Goal: Transaction & Acquisition: Purchase product/service

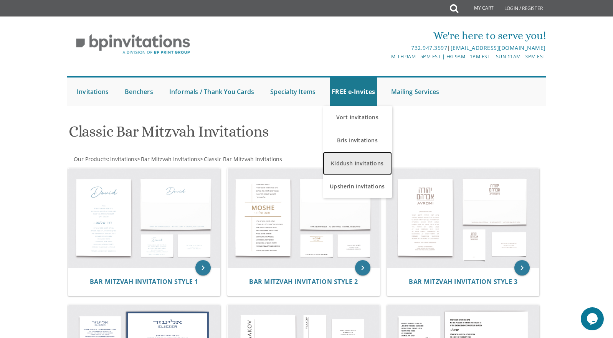
click at [352, 169] on link "Kiddush Invitations" at bounding box center [357, 163] width 69 height 23
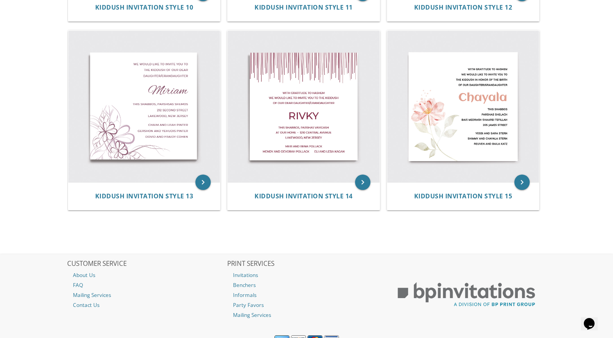
scroll to position [891, 0]
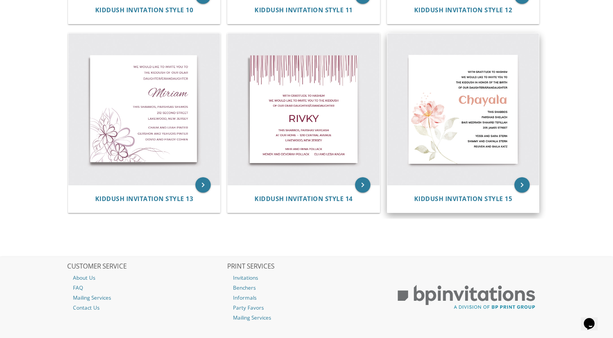
click at [456, 123] on img at bounding box center [463, 109] width 152 height 152
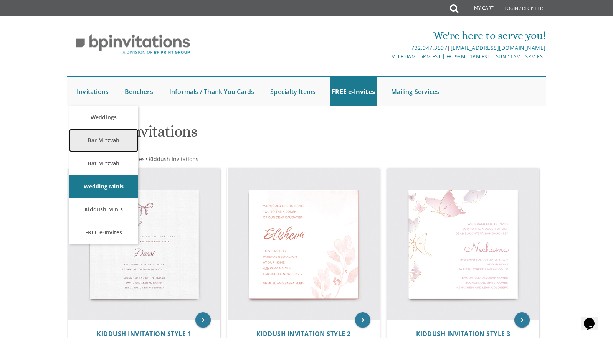
click at [97, 137] on link "Bar Mitzvah" at bounding box center [103, 140] width 69 height 23
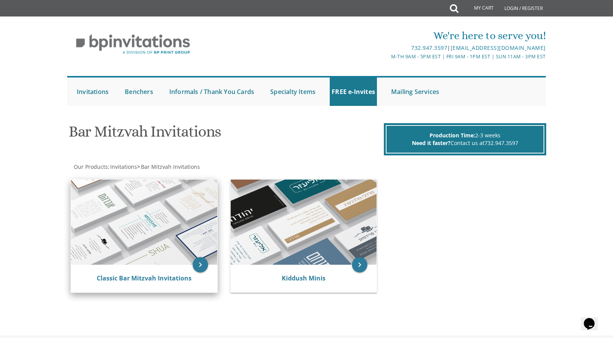
click at [160, 231] on img at bounding box center [144, 222] width 146 height 85
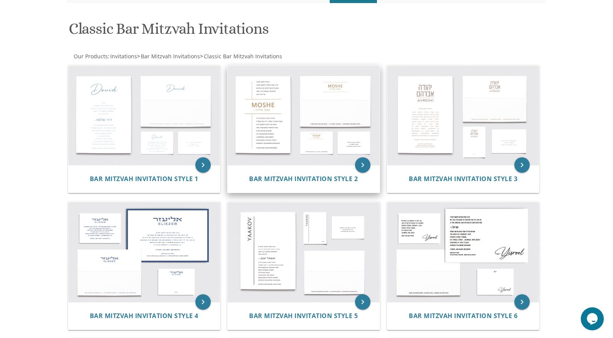
scroll to position [103, 0]
click at [265, 97] on img at bounding box center [304, 115] width 152 height 100
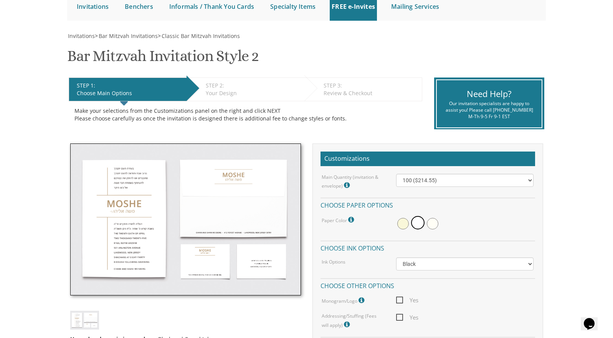
scroll to position [86, 0]
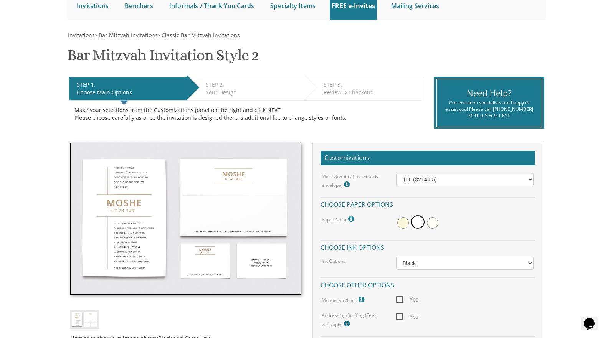
click at [134, 209] on img at bounding box center [185, 219] width 231 height 152
click at [127, 184] on img at bounding box center [185, 219] width 231 height 152
click at [117, 200] on img at bounding box center [185, 219] width 231 height 152
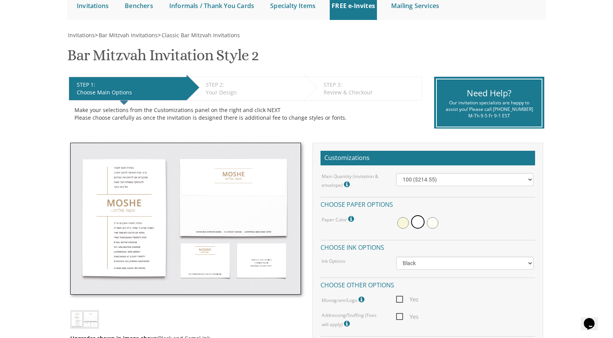
click at [132, 182] on img at bounding box center [185, 219] width 231 height 152
click at [132, 179] on img at bounding box center [185, 219] width 231 height 152
click at [129, 182] on img at bounding box center [185, 219] width 231 height 152
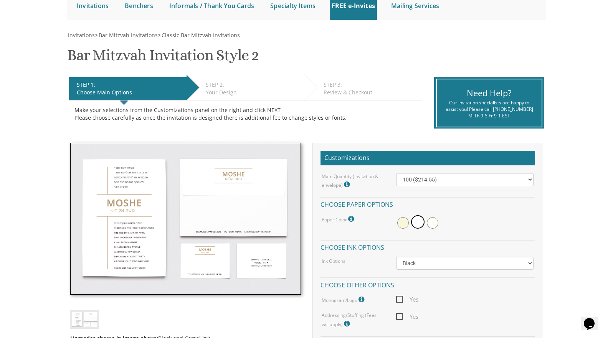
click at [129, 182] on img at bounding box center [185, 219] width 231 height 152
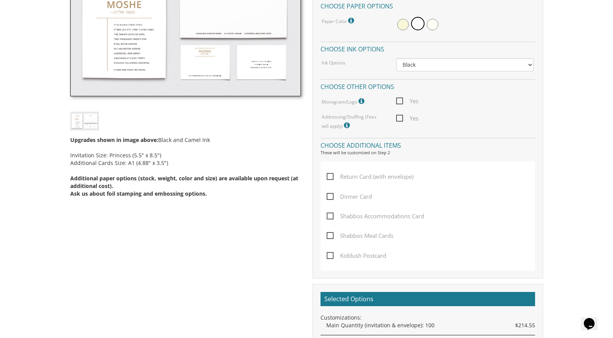
scroll to position [285, 0]
drag, startPoint x: 158, startPoint y: 155, endPoint x: 132, endPoint y: 155, distance: 25.3
click at [132, 155] on div "Upgrades shown in image above: Black and Camel Ink Invitation Size: Princess (5…" at bounding box center [185, 163] width 231 height 67
drag, startPoint x: 173, startPoint y: 164, endPoint x: 56, endPoint y: 153, distance: 118.0
click at [56, 153] on body "My Cart {{shoppingcart.totalQuantityDisplay}} Total: {{shoppingcart.subtotal}} …" at bounding box center [306, 212] width 613 height 994
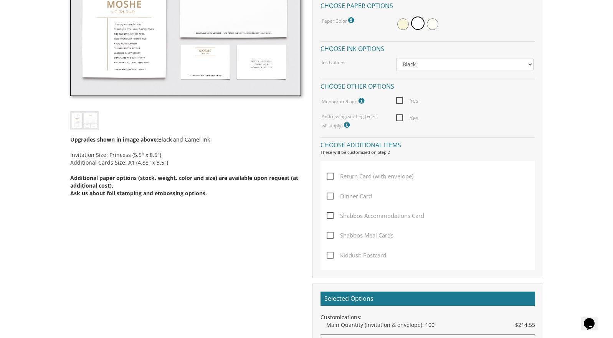
copy div "Invitation Size: Princess (5.5" x 8.5") Additional Cards Size: A1 (4.88" x 3.5")"
click at [142, 40] on img at bounding box center [185, 20] width 231 height 152
click at [86, 125] on img at bounding box center [84, 120] width 29 height 19
click at [84, 124] on img at bounding box center [84, 120] width 29 height 19
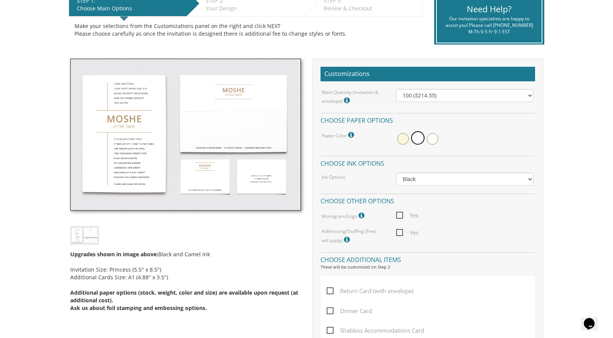
scroll to position [170, 0]
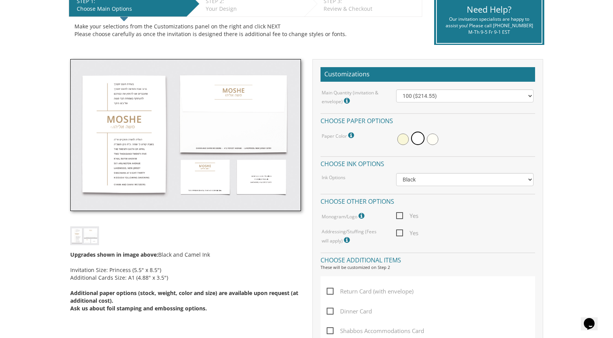
click at [124, 125] on img at bounding box center [185, 135] width 231 height 152
click at [130, 264] on div "Upgrades shown in image above: Black and Camel Ink Invitation Size: Princess (5…" at bounding box center [185, 278] width 231 height 67
click at [132, 124] on img at bounding box center [185, 135] width 231 height 152
click at [120, 134] on img at bounding box center [185, 135] width 231 height 152
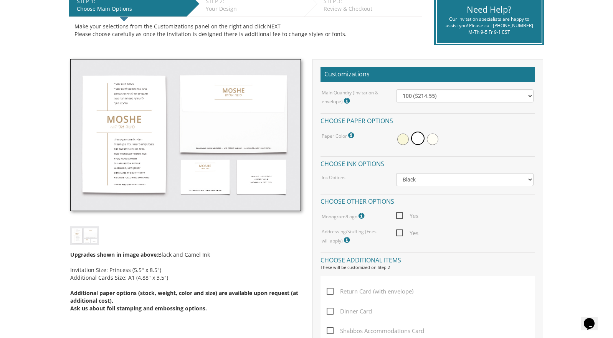
click at [120, 134] on img at bounding box center [185, 135] width 231 height 152
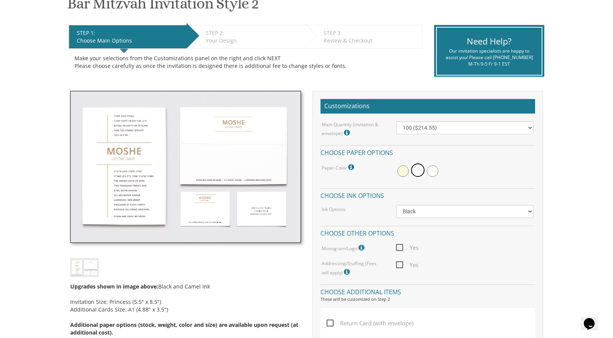
scroll to position [135, 0]
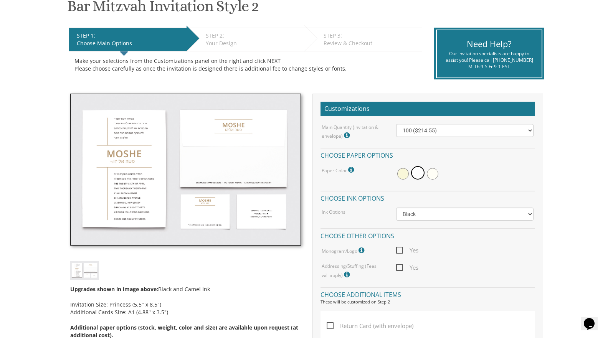
click at [126, 179] on img at bounding box center [185, 170] width 231 height 152
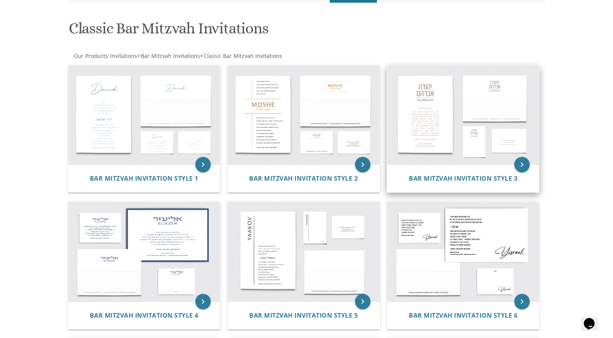
click at [424, 123] on img at bounding box center [463, 115] width 152 height 100
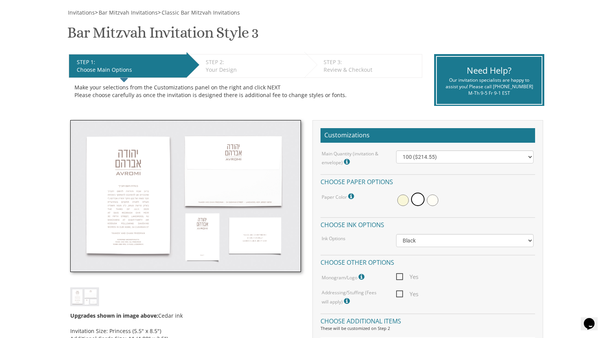
scroll to position [112, 0]
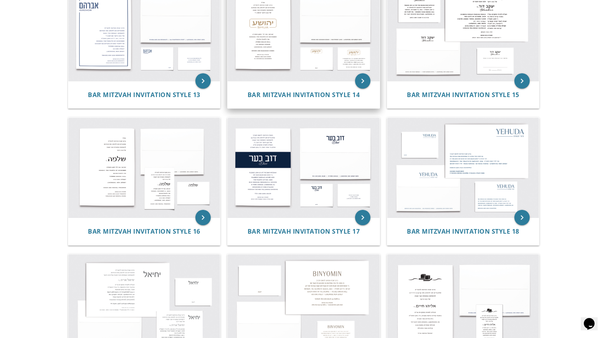
scroll to position [751, 0]
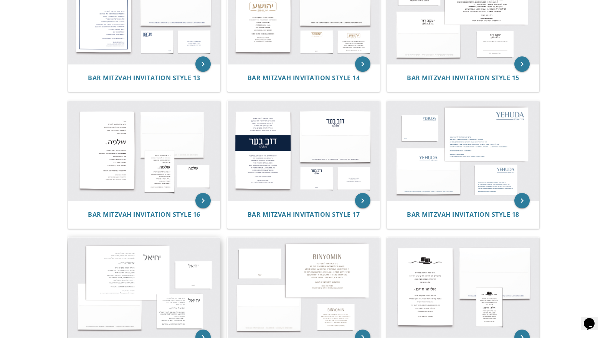
click at [115, 282] on img at bounding box center [144, 288] width 152 height 100
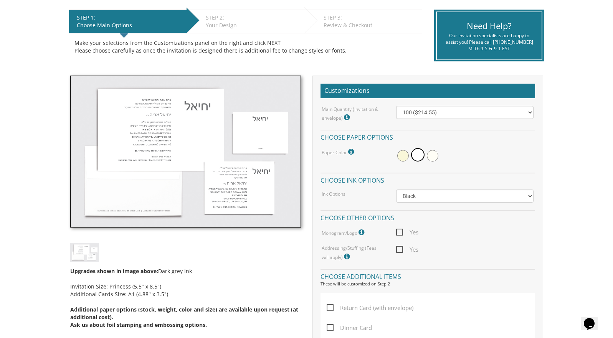
scroll to position [154, 0]
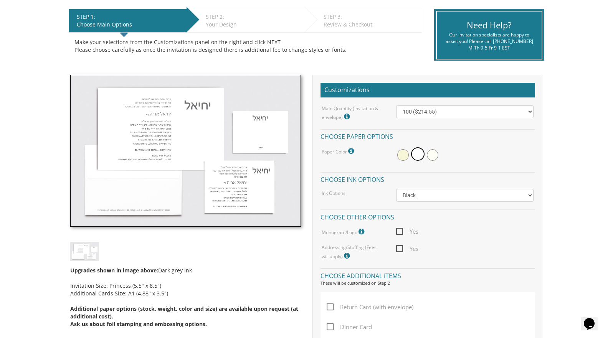
click at [155, 126] on img at bounding box center [185, 151] width 231 height 152
click at [140, 121] on img at bounding box center [185, 151] width 231 height 152
